Goal: Transaction & Acquisition: Purchase product/service

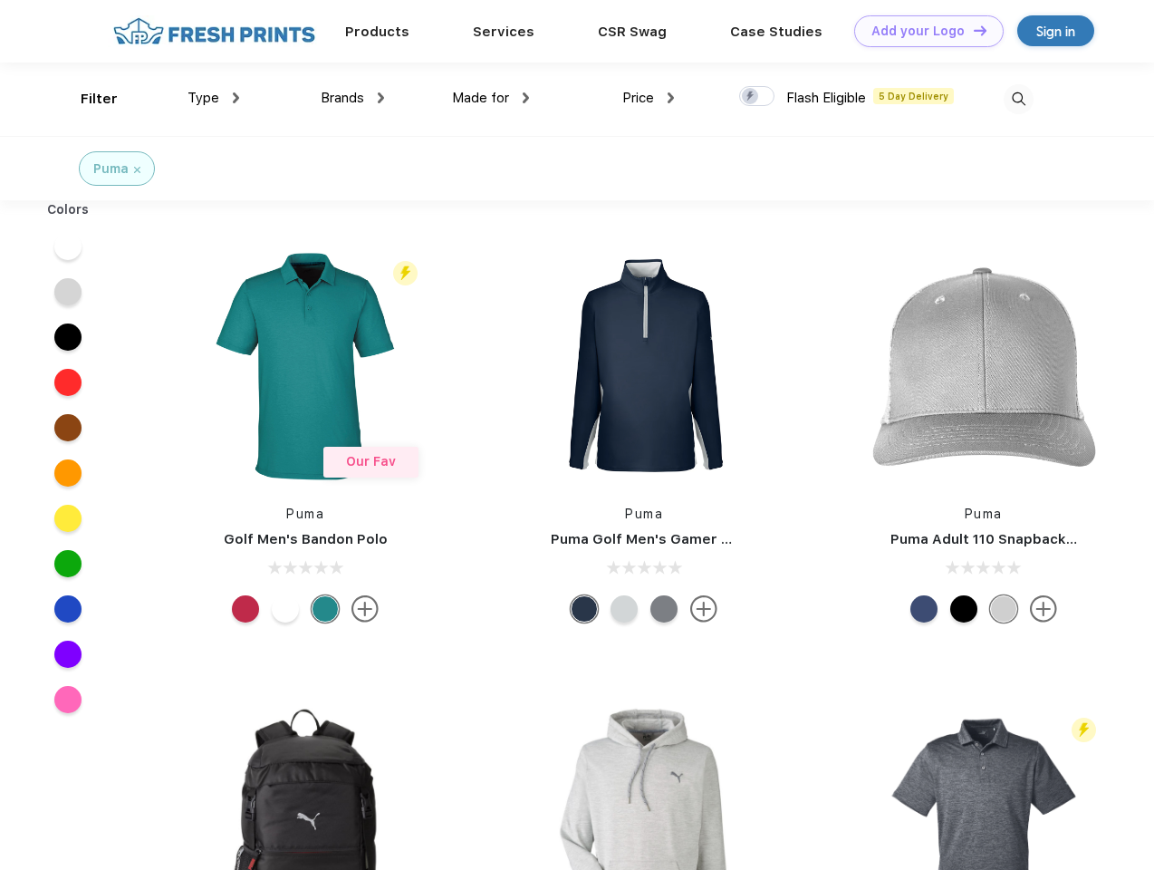
scroll to position [1, 0]
click at [922, 31] on link "Add your Logo Design Tool" at bounding box center [929, 31] width 150 height 32
click at [0, 0] on div "Design Tool" at bounding box center [0, 0] width 0 height 0
click at [972, 30] on link "Add your Logo Design Tool" at bounding box center [929, 31] width 150 height 32
click at [87, 99] on div "Filter" at bounding box center [99, 99] width 37 height 21
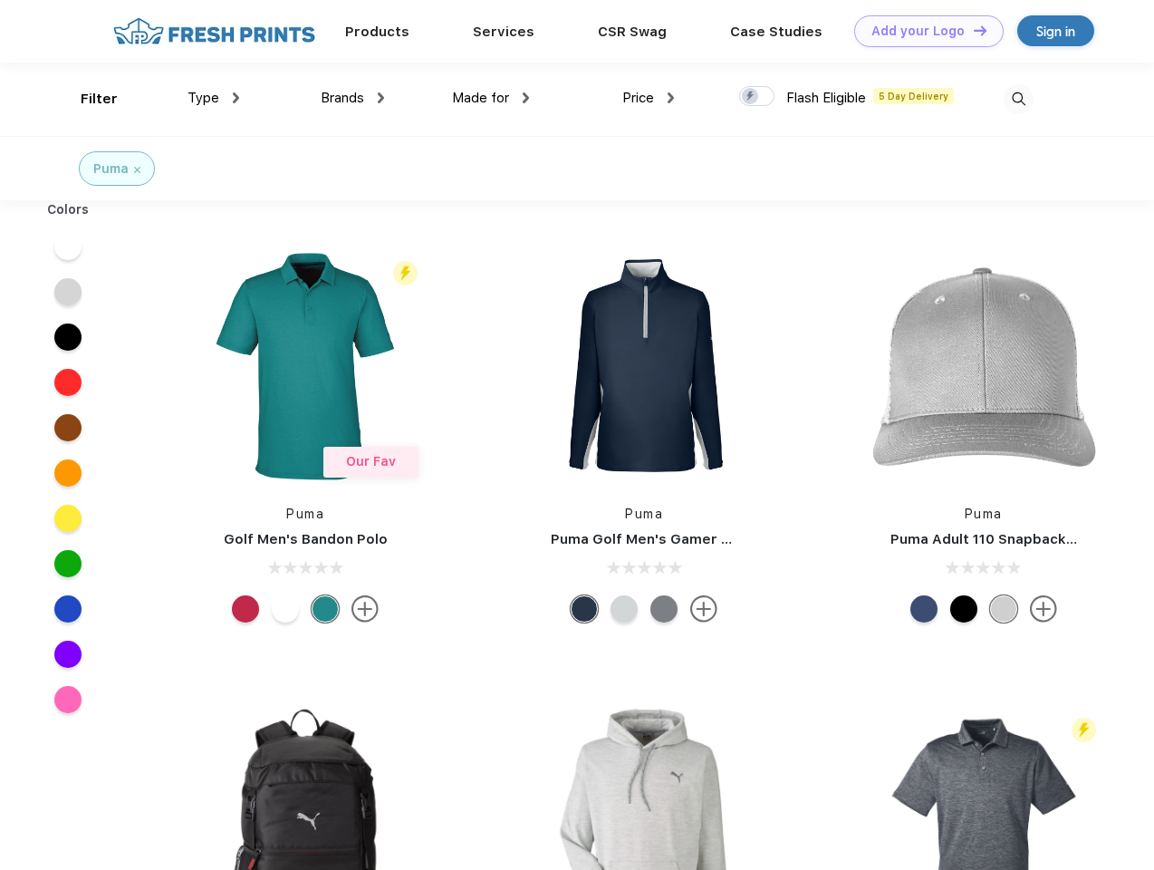
click at [214, 98] on span "Type" at bounding box center [204, 98] width 32 height 16
click at [352, 98] on span "Brands" at bounding box center [342, 98] width 43 height 16
click at [491, 98] on span "Made for" at bounding box center [480, 98] width 57 height 16
click at [649, 98] on span "Price" at bounding box center [639, 98] width 32 height 16
click at [758, 97] on div at bounding box center [756, 96] width 35 height 20
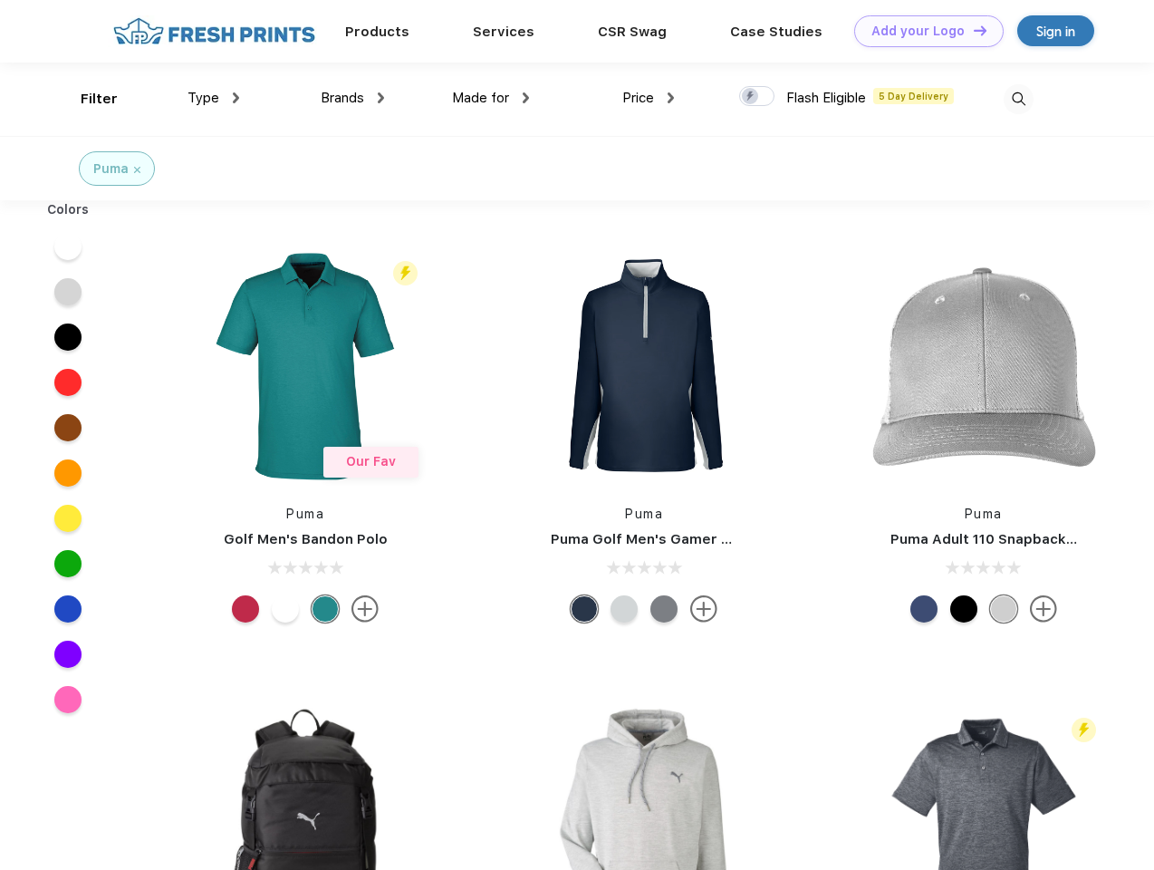
click at [751, 97] on input "checkbox" at bounding box center [745, 91] width 12 height 12
click at [1019, 99] on img at bounding box center [1019, 99] width 30 height 30
